Goal: Task Accomplishment & Management: Manage account settings

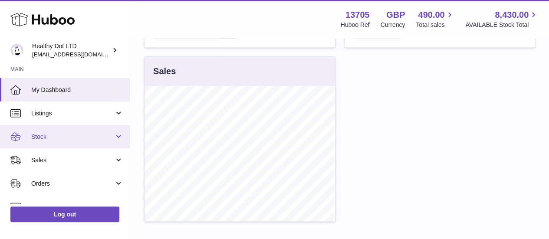
scroll to position [78, 0]
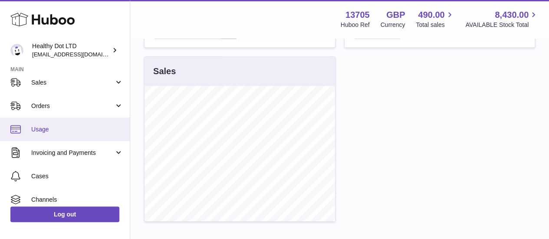
click at [71, 127] on span "Usage" at bounding box center [77, 129] width 92 height 8
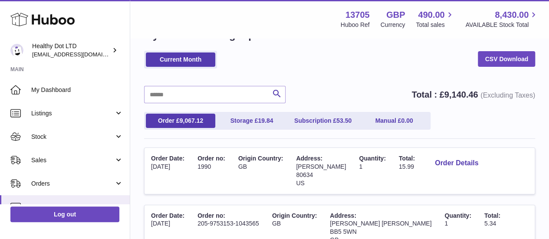
scroll to position [36, 0]
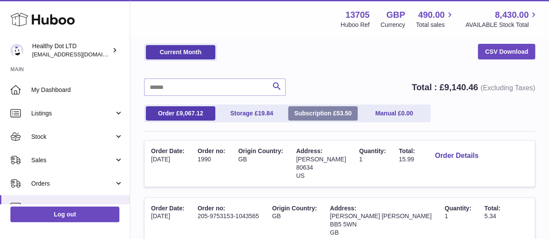
click at [338, 109] on link "Subscription £ 53.50" at bounding box center [322, 113] width 69 height 14
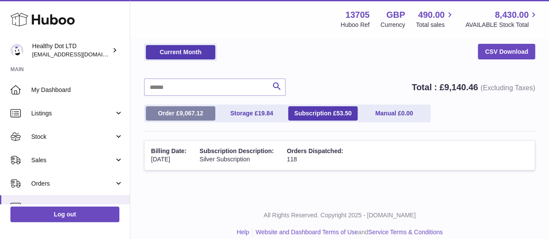
click at [194, 107] on link "Order £ 9,067.12" at bounding box center [180, 113] width 69 height 14
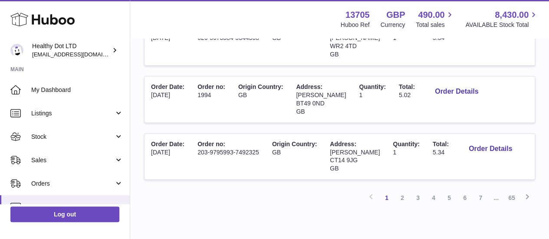
scroll to position [671, 0]
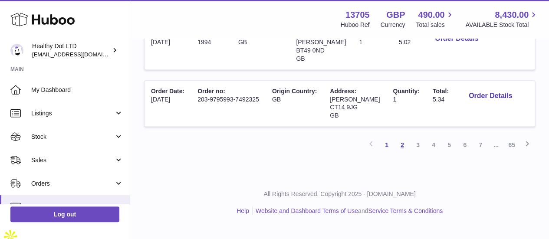
click at [402, 153] on link "2" at bounding box center [403, 145] width 16 height 16
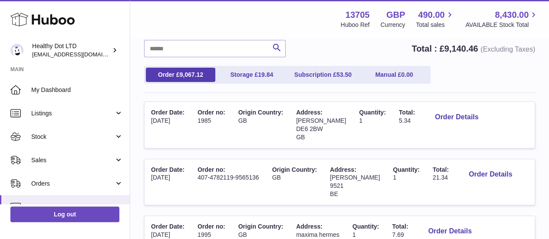
scroll to position [120, 0]
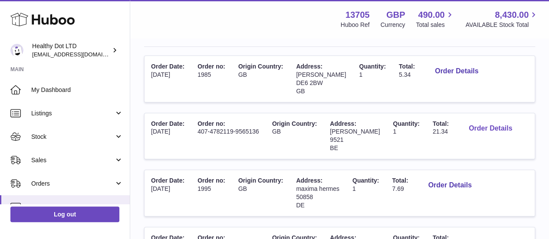
click at [462, 138] on button "Order Details" at bounding box center [490, 129] width 57 height 18
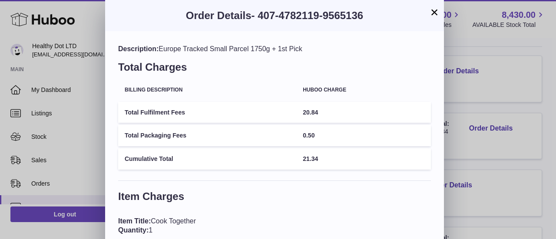
click at [497, 150] on div "× Order Details - 407-4782119-9565136 Description: Europe Tracked Small Parcel …" at bounding box center [278, 142] width 556 height 284
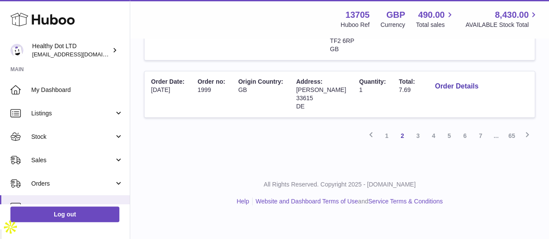
scroll to position [695, 0]
click at [420, 144] on link "3" at bounding box center [418, 136] width 16 height 16
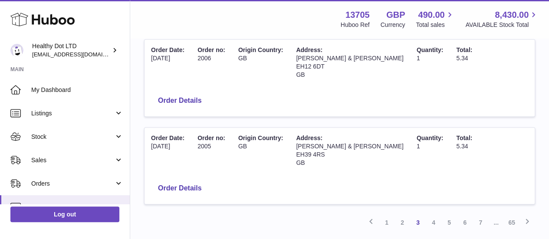
scroll to position [664, 0]
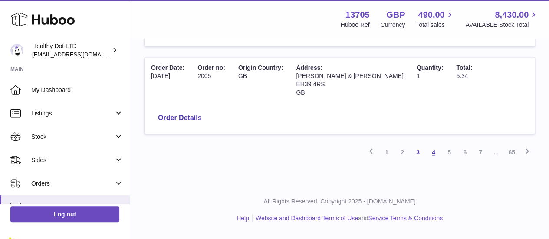
click at [432, 160] on link "4" at bounding box center [434, 153] width 16 height 16
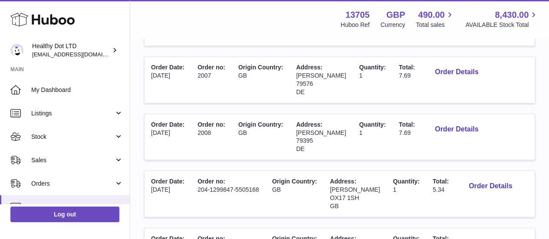
scroll to position [241, 0]
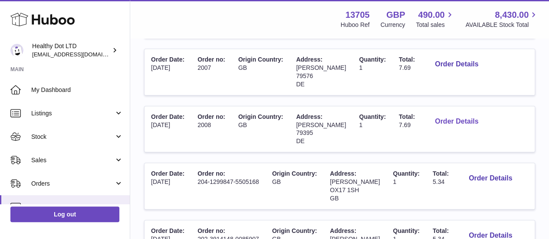
click at [481, 131] on button "Order Details" at bounding box center [456, 122] width 57 height 18
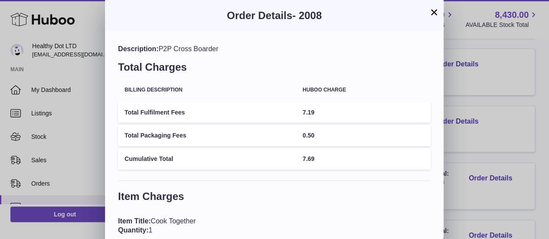
click at [481, 133] on div "× Order Details - 2008 Description: P2P Cross Boarder Total Charges Billing Des…" at bounding box center [274, 142] width 549 height 284
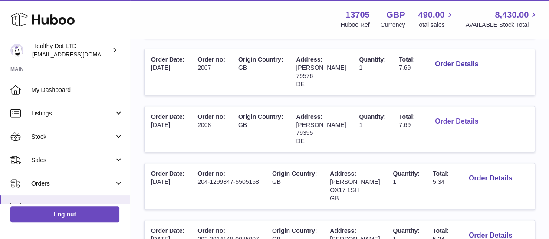
click at [473, 131] on button "Order Details" at bounding box center [456, 122] width 57 height 18
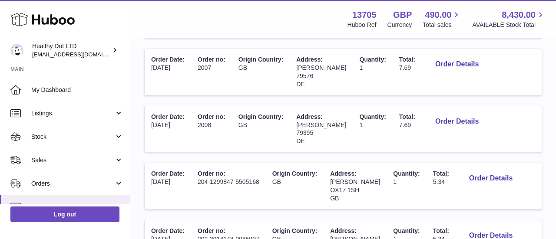
click at [477, 141] on div at bounding box center [278, 119] width 556 height 239
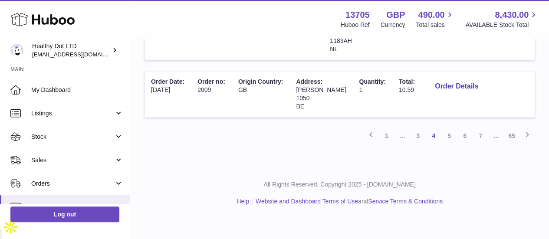
scroll to position [698, 0]
click at [479, 144] on link "7" at bounding box center [481, 136] width 16 height 16
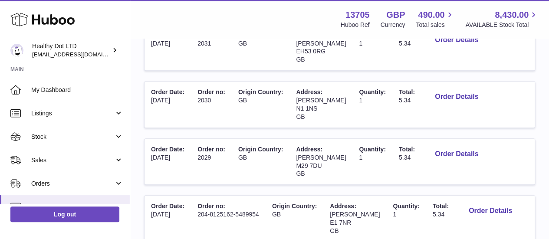
scroll to position [329, 0]
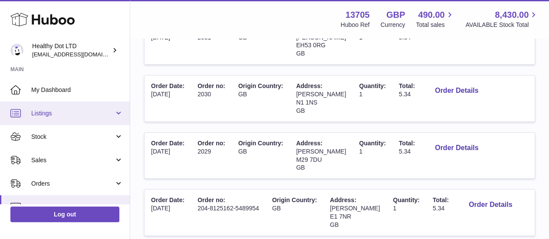
click at [127, 120] on link "Listings" at bounding box center [65, 113] width 130 height 23
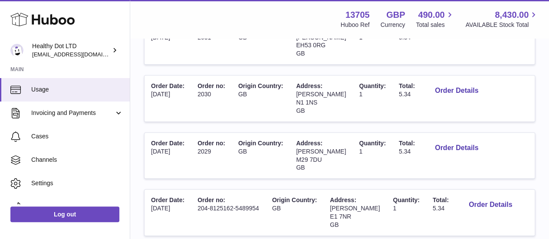
scroll to position [181, 0]
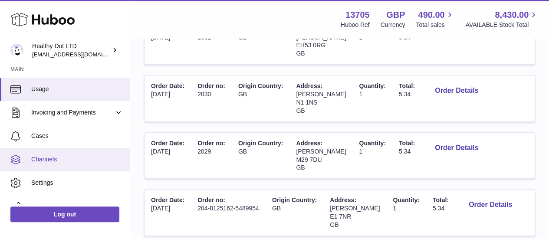
click at [67, 158] on span "Channels" at bounding box center [77, 159] width 92 height 8
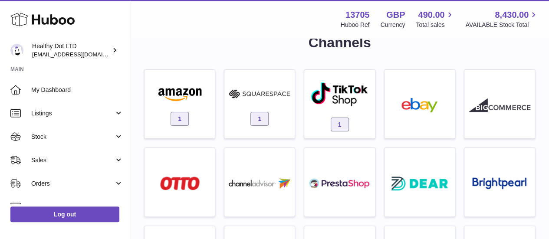
scroll to position [23, 0]
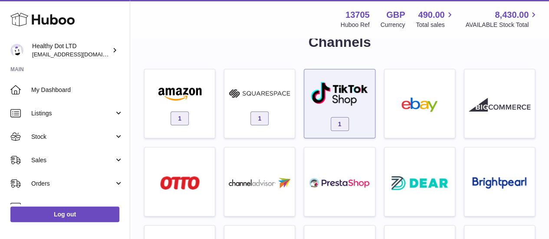
click at [328, 89] on img at bounding box center [339, 93] width 59 height 25
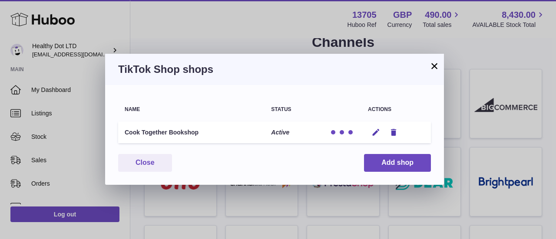
click at [252, 39] on div "× TikTok Shop shops Name Status Actions Cook Together Bookshop Active Edit Remo…" at bounding box center [278, 119] width 556 height 239
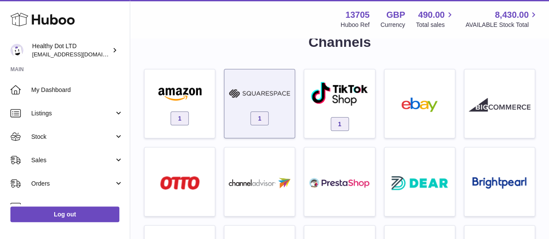
click at [260, 80] on div "1" at bounding box center [260, 106] width 62 height 56
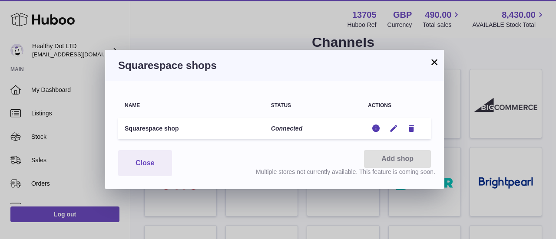
click at [207, 30] on div "× Squarespace shops Name Status Actions Squarespace shop Connected Edit Edit Re…" at bounding box center [278, 119] width 556 height 239
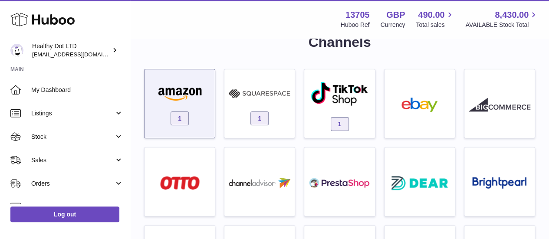
click at [184, 87] on img at bounding box center [180, 93] width 62 height 14
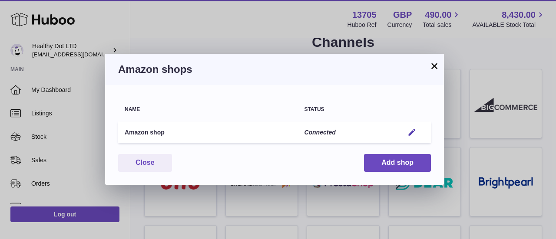
click at [193, 35] on div "× Amazon shops Name Status Amazon shop Connected Edit You have not connected sh…" at bounding box center [278, 119] width 556 height 239
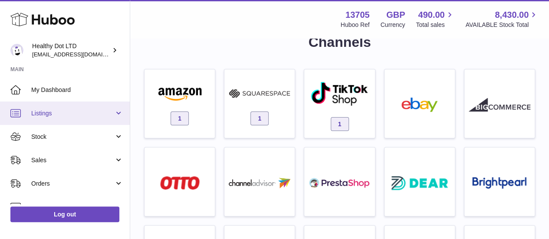
click at [62, 121] on link "Listings" at bounding box center [65, 113] width 130 height 23
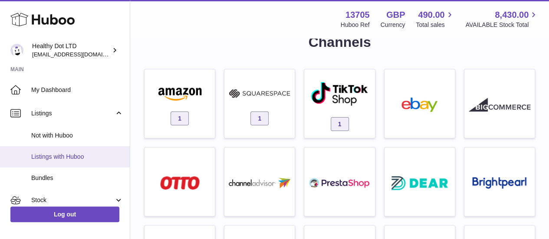
click at [60, 159] on span "Listings with Huboo" at bounding box center [77, 157] width 92 height 8
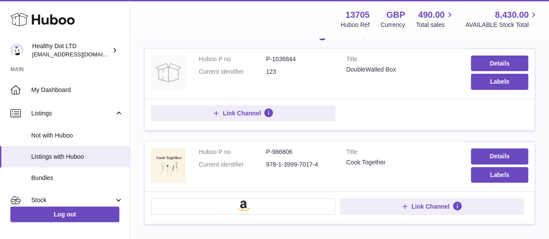
scroll to position [93, 0]
